Goal: Contribute content: Add original content to the website for others to see

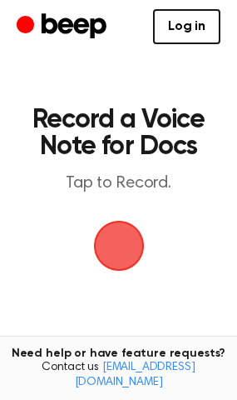
click at [113, 250] on span "button" at bounding box center [119, 245] width 47 height 47
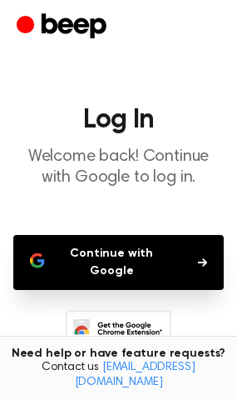
click at [130, 261] on button "Continue with Google" at bounding box center [118, 262] width 211 height 55
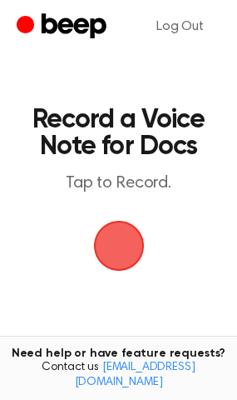
click at [136, 261] on span "button" at bounding box center [119, 245] width 47 height 47
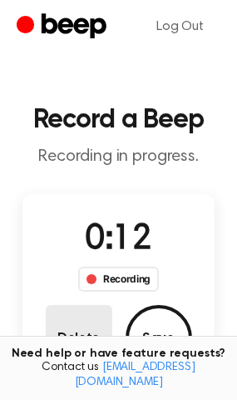
click at [91, 336] on button "Delete" at bounding box center [79, 338] width 67 height 67
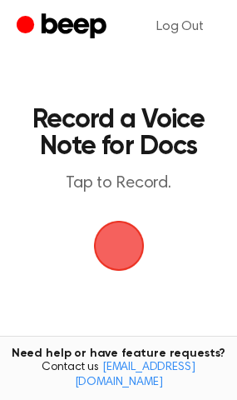
click at [113, 250] on span "button" at bounding box center [119, 245] width 47 height 47
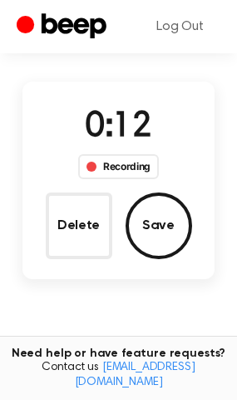
scroll to position [117, 0]
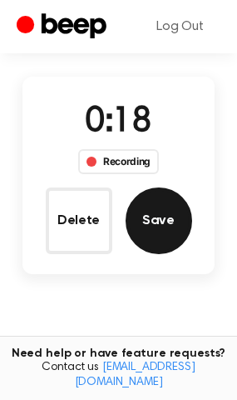
click at [162, 233] on button "Save" at bounding box center [159, 220] width 67 height 67
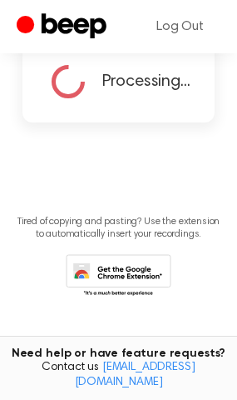
scroll to position [0, 0]
